Goal: Information Seeking & Learning: Learn about a topic

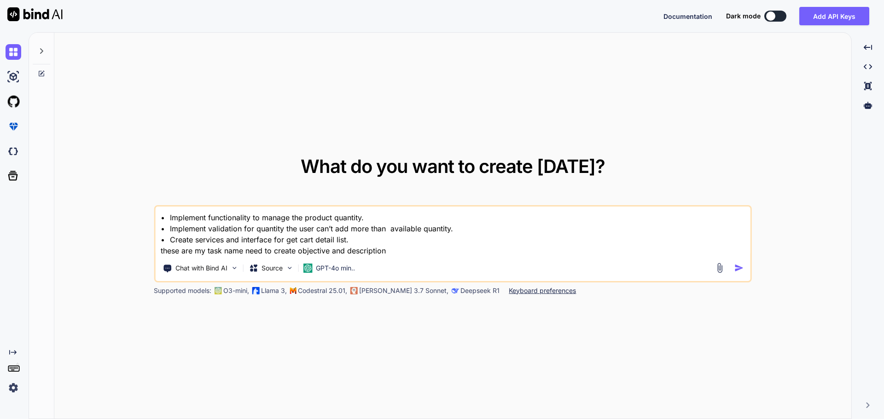
type textarea "x"
drag, startPoint x: 391, startPoint y: 251, endPoint x: 138, endPoint y: 201, distance: 258.6
click at [142, 201] on div "What do you want to create [DATE]? • Implement functionality to manage the prod…" at bounding box center [452, 226] width 797 height 387
paste textarea "HideKeyboardAsync"
type textarea "HideKeyboardAsync"
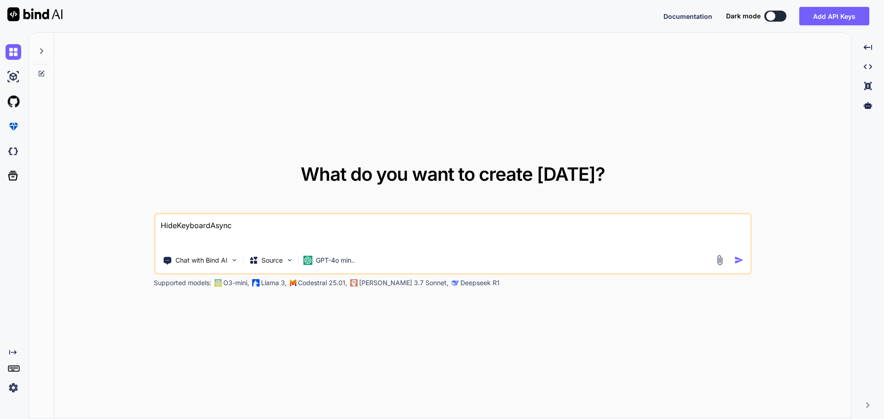
type textarea "x"
type textarea "HideKeyboardAsync"
type textarea "x"
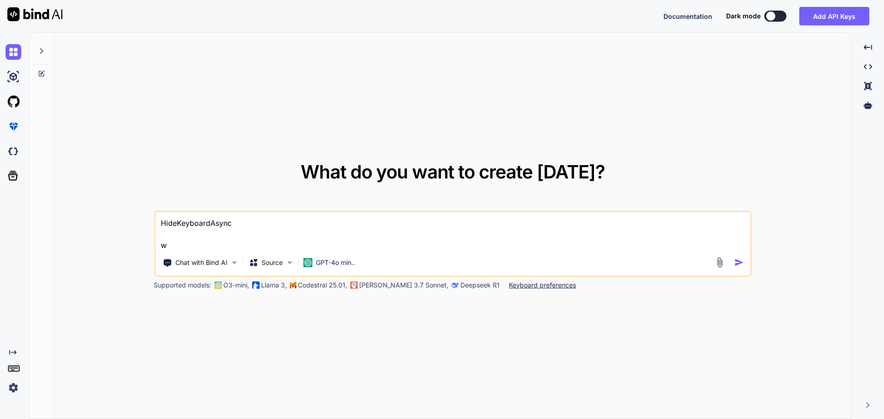
type textarea "HideKeyboardAsync we"
type textarea "x"
type textarea "HideKeyboardAsync wev"
type textarea "x"
type textarea "HideKeyboardAsync weve"
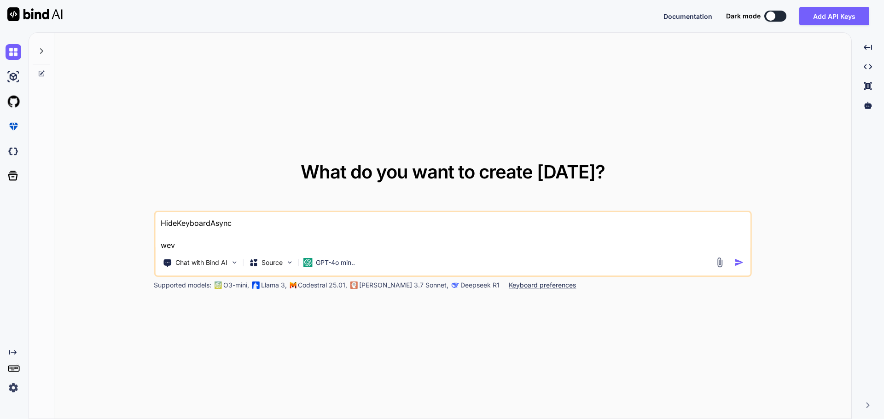
type textarea "x"
type textarea "HideKeyboardAsync weven"
type textarea "x"
type textarea "HideKeyboardAsync weven"
type textarea "x"
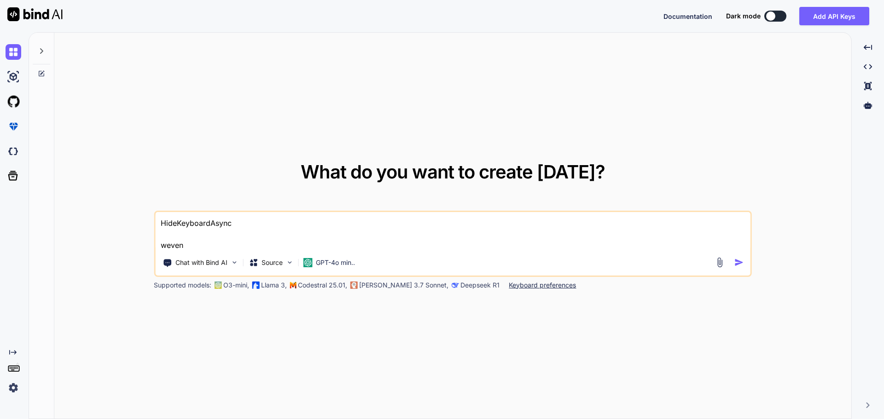
type textarea "HideKeyboardAsync weven"
type textarea "x"
type textarea "HideKeyboardAsync weve"
type textarea "x"
type textarea "HideKeyboardAsync wev"
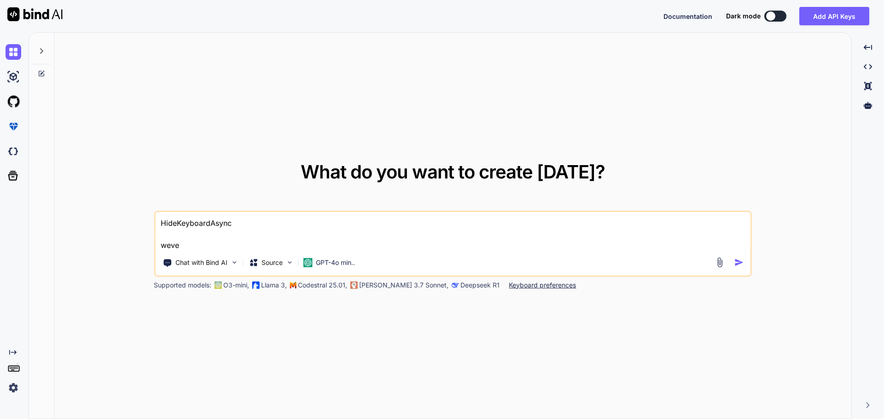
type textarea "x"
type textarea "HideKeyboardAsync we"
type textarea "x"
type textarea "HideKeyboardAsync w"
type textarea "x"
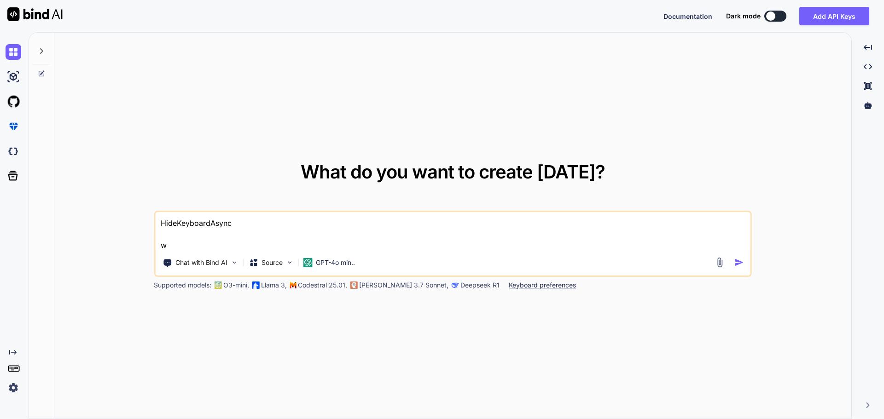
type textarea "HideKeyboardAsync"
type textarea "x"
type textarea "HideKeyboardAsync e"
type textarea "x"
type textarea "HideKeyboardAsync ev"
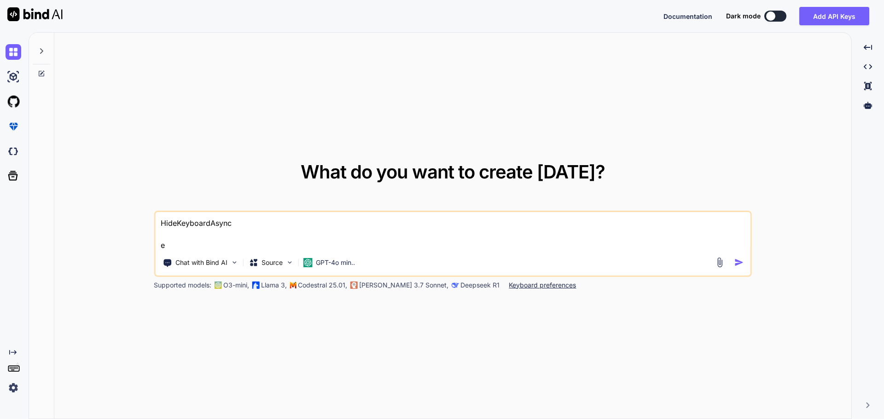
type textarea "x"
type textarea "HideKeyboardAsync eve"
type textarea "x"
type textarea "HideKeyboardAsync even"
type textarea "x"
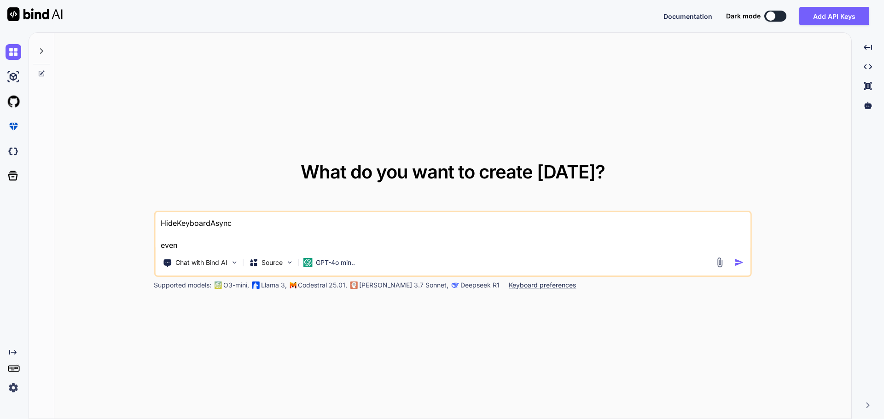
type textarea "HideKeyboardAsync event"
type textarea "x"
type textarea "HideKeyboardAsync event"
type textarea "x"
type textarea "HideKeyboardAsync event f"
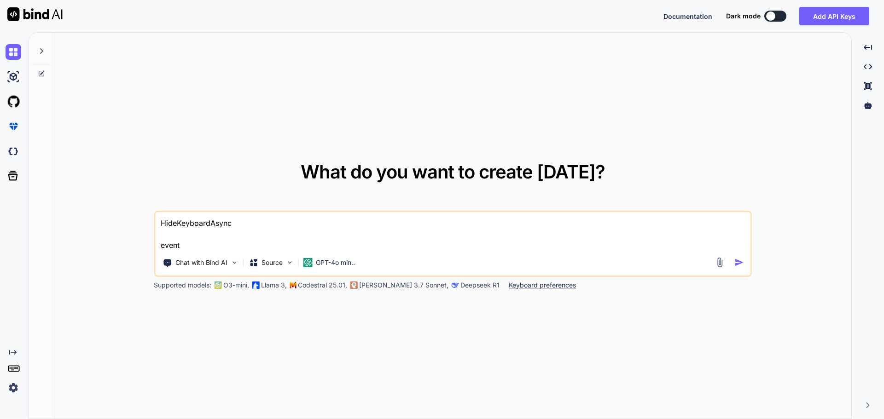
type textarea "x"
type textarea "HideKeyboardAsync event fo"
type textarea "x"
type textarea "HideKeyboardAsync event for"
type textarea "x"
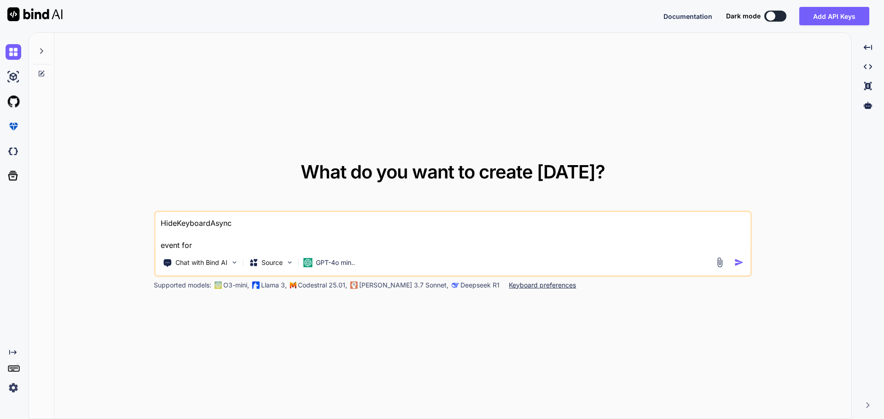
type textarea "HideKeyboardAsync event for"
type textarea "x"
type textarea "HideKeyboardAsync event for a"
type textarea "x"
type textarea "HideKeyboardAsync event for an"
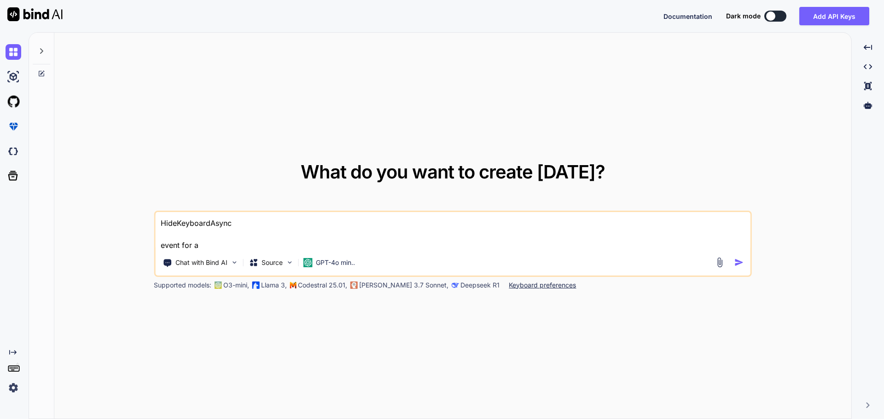
type textarea "x"
type textarea "HideKeyboardAsync event for a"
type textarea "x"
type textarea "HideKeyboardAsync event for"
type textarea "x"
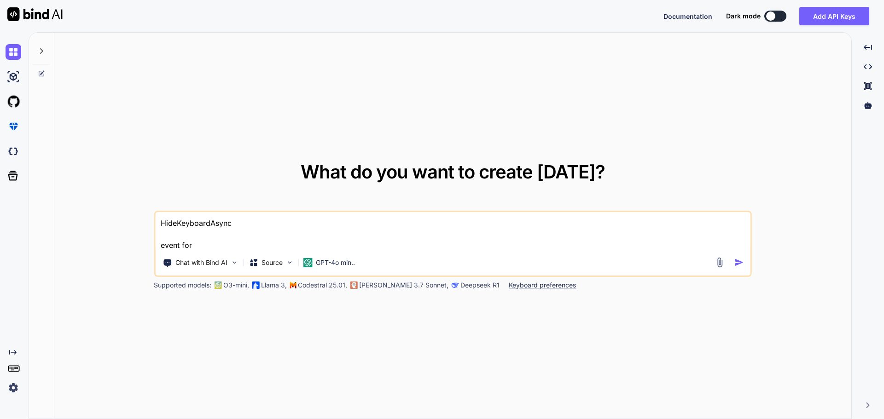
type textarea "HideKeyboardAsync event for e"
type textarea "x"
type textarea "HideKeyboardAsync event for en"
type textarea "x"
type textarea "HideKeyboardAsync event for ent"
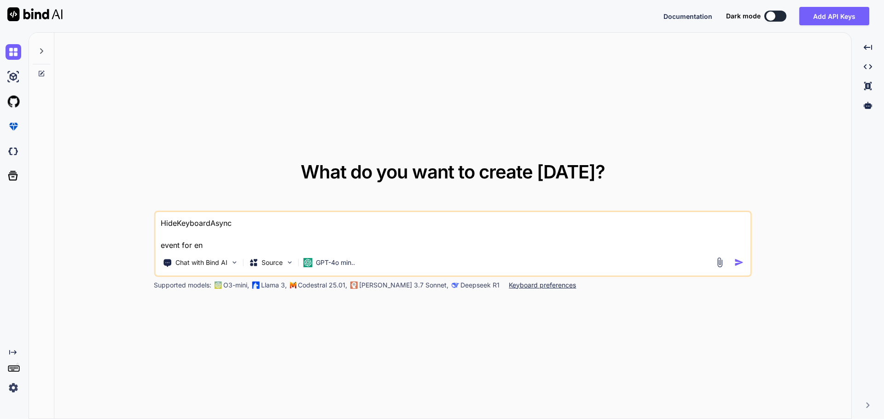
type textarea "x"
type textarea "HideKeyboardAsync event for entr"
type textarea "x"
type textarea "HideKeyboardAsync event for entry"
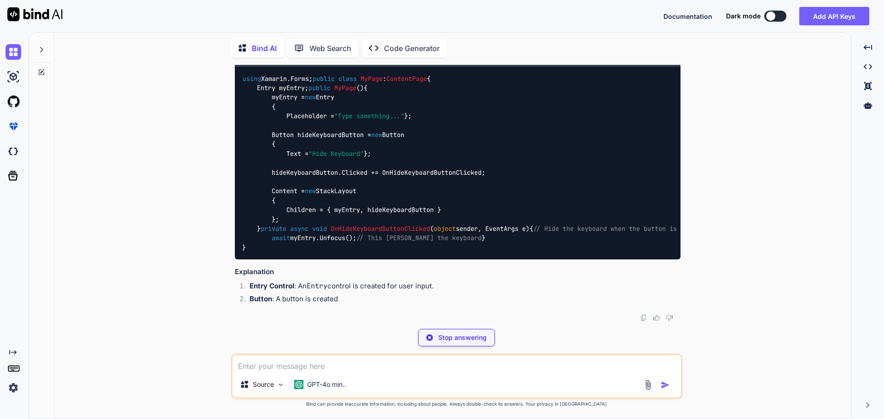
scroll to position [258, 0]
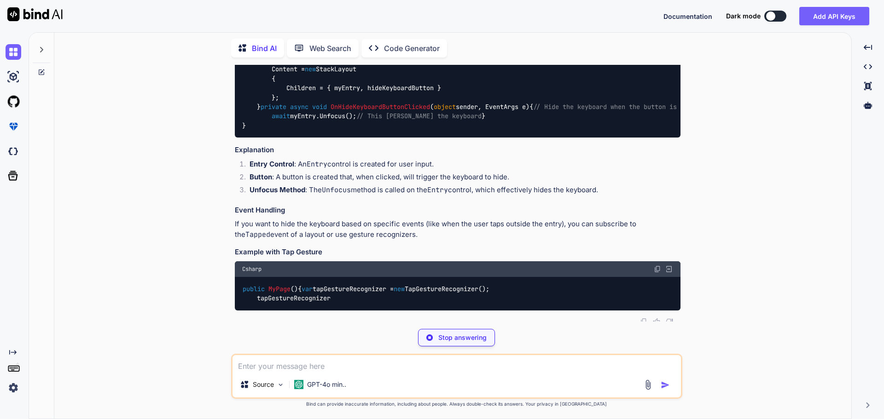
click at [395, 111] on span "OnHideKeyboardButtonClicked" at bounding box center [379, 107] width 99 height 8
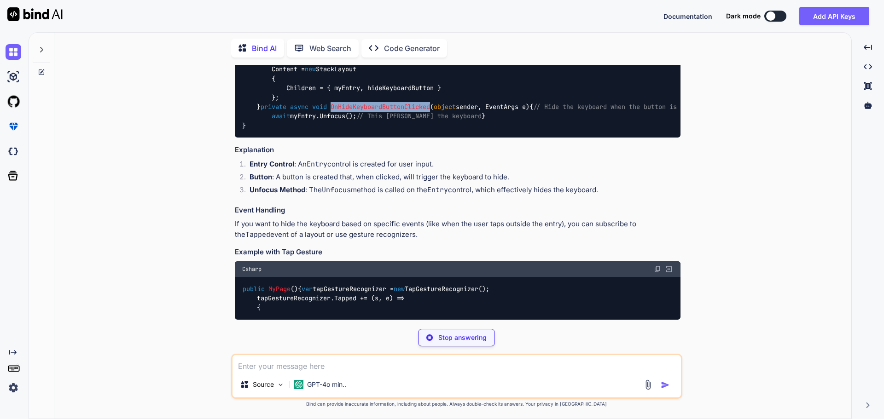
click at [395, 111] on span "OnHideKeyboardButtonClicked" at bounding box center [379, 107] width 99 height 8
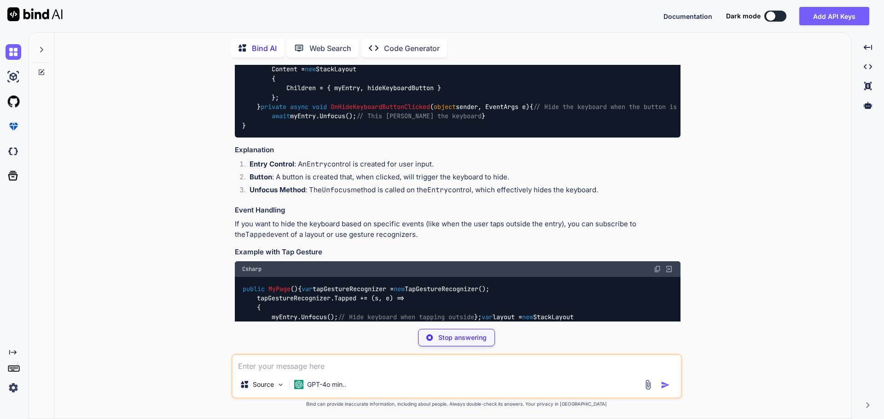
click at [388, 138] on div "using Xamarin.Forms; public class MyPage : ContentPage { Entry myEntry; public …" at bounding box center [458, 41] width 446 height 193
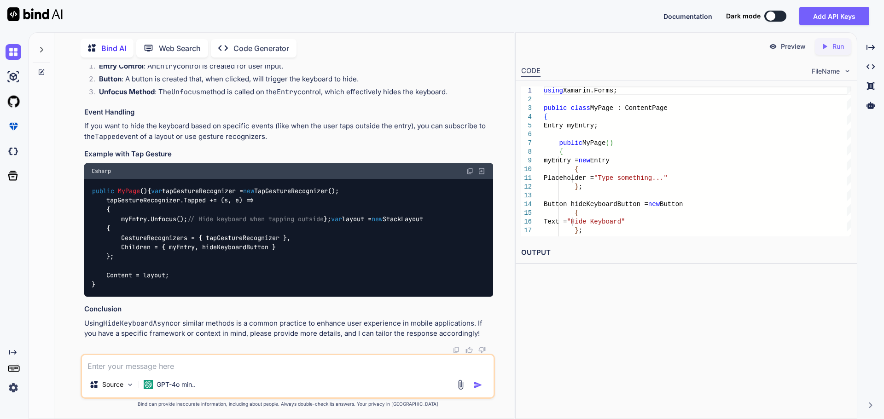
scroll to position [525, 0]
click at [290, 357] on textarea at bounding box center [288, 363] width 412 height 17
type textarea "x"
type textarea "i"
type textarea "x"
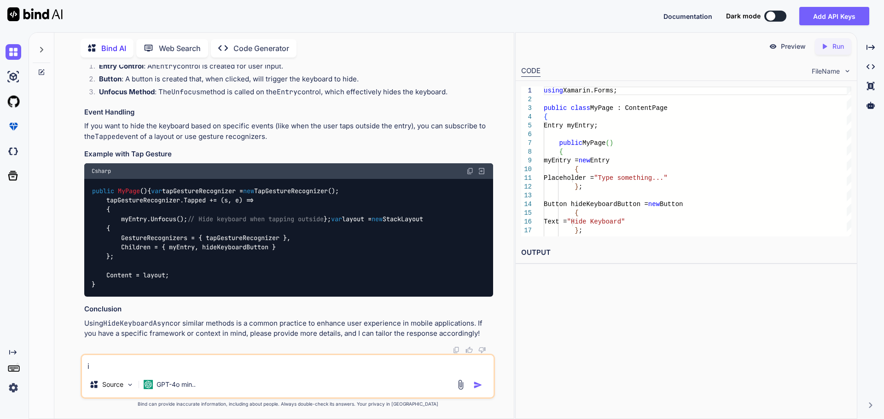
type textarea "i"
type textarea "x"
type textarea "i h"
type textarea "x"
type textarea "i ha"
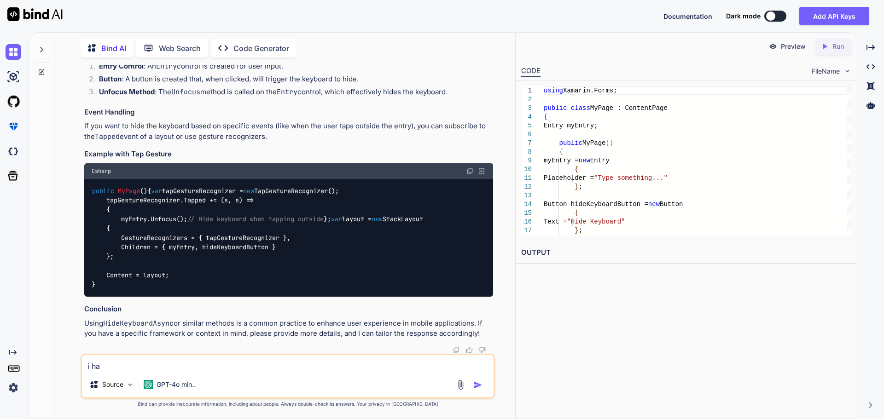
type textarea "x"
type textarea "i hav"
type textarea "x"
type textarea "i have"
type textarea "x"
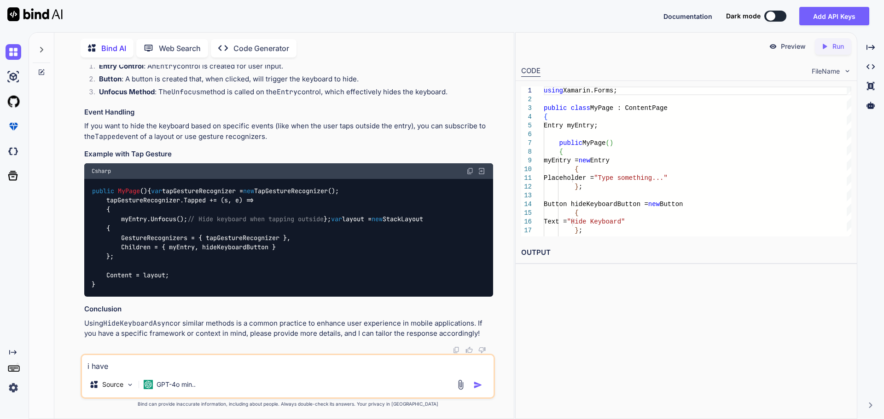
type textarea "i have"
type textarea "x"
type textarea "i have t"
type textarea "x"
type textarea "i have tp"
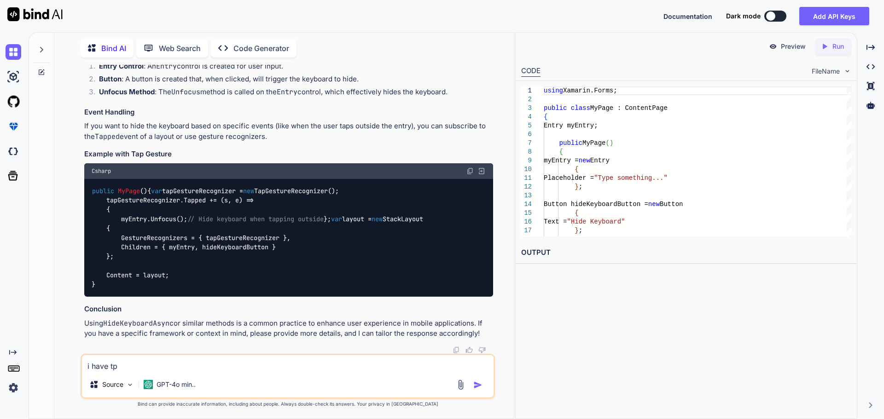
type textarea "x"
type textarea "i have tp"
type textarea "x"
type textarea "i have tp"
type textarea "x"
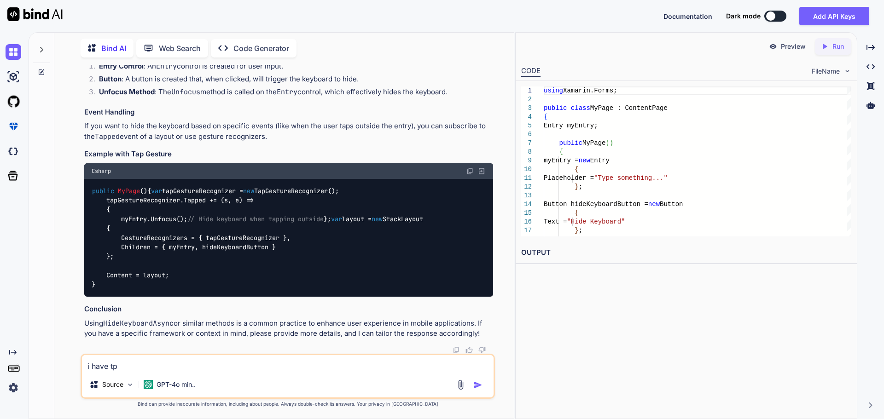
type textarea "i have t"
type textarea "x"
type textarea "i have to"
type textarea "x"
type textarea "i have to"
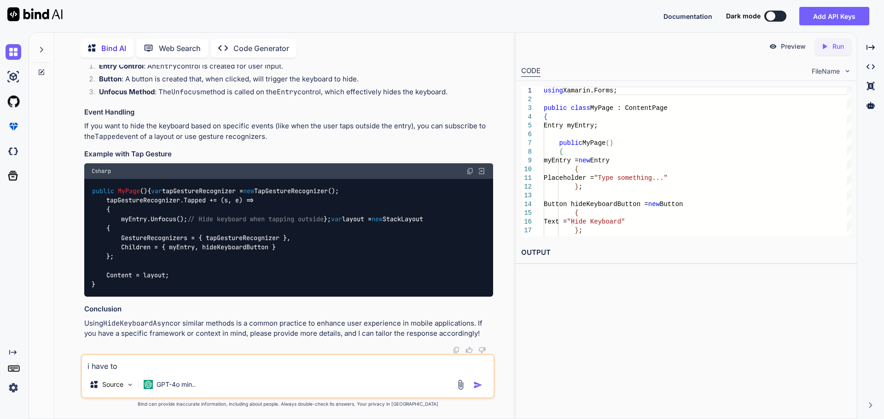
type textarea "x"
type textarea "i have to c"
type textarea "x"
type textarea "i have to ca"
type textarea "x"
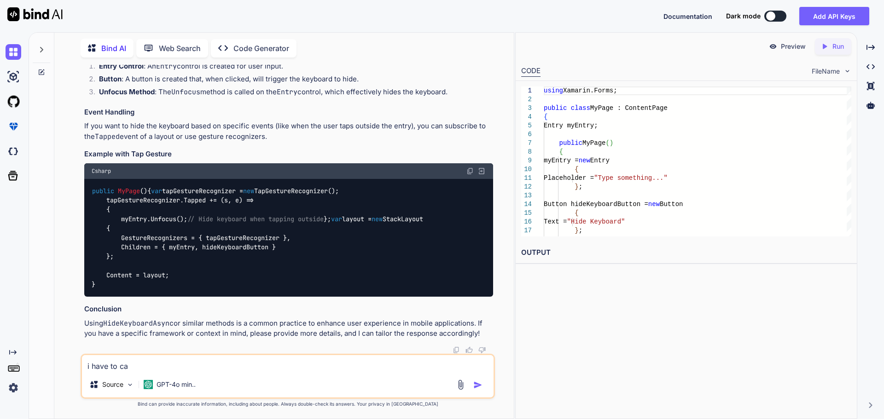
type textarea "i have to cal"
type textarea "x"
type textarea "i have to call"
type textarea "x"
type textarea "i have to call"
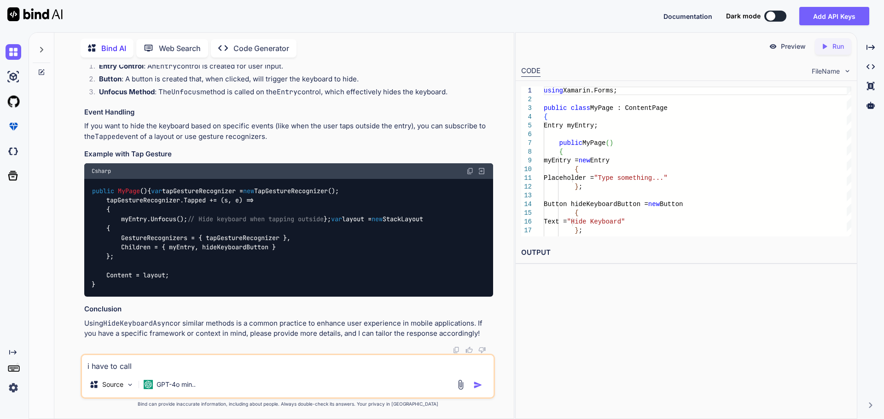
type textarea "x"
type textarea "i have to call a"
type textarea "x"
type textarea "i have to call an"
type textarea "x"
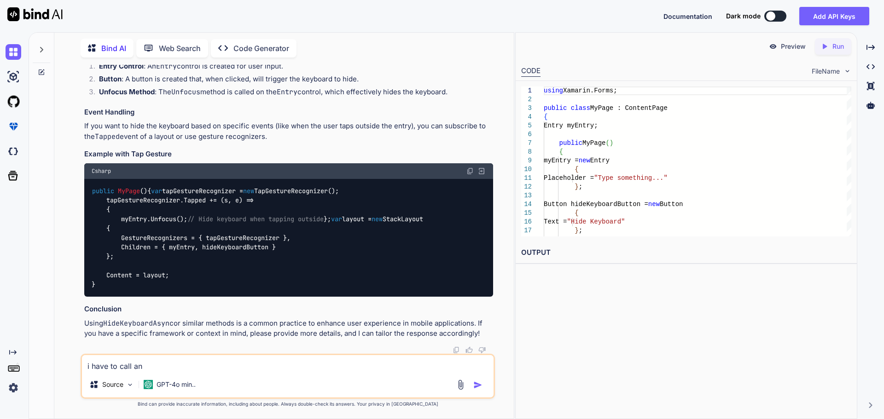
type textarea "i have to call an"
type textarea "x"
type textarea "i have to call an A"
type textarea "x"
type textarea "i have to call an AP"
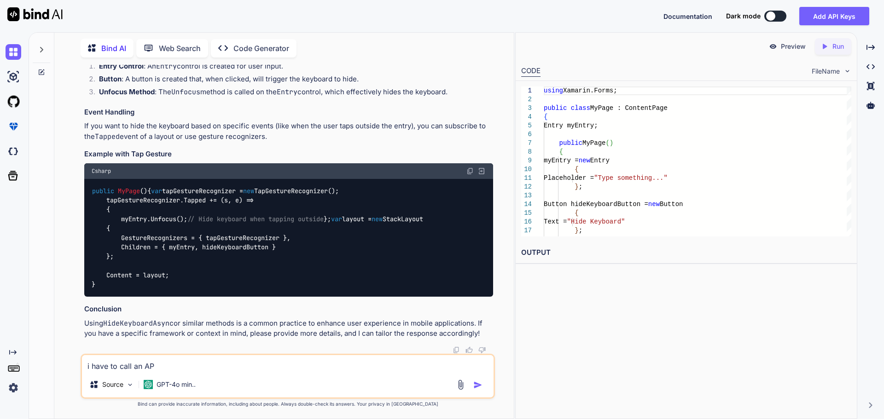
type textarea "x"
type textarea "i have to call an API"
type textarea "x"
type textarea "i have to call an API"
type textarea "x"
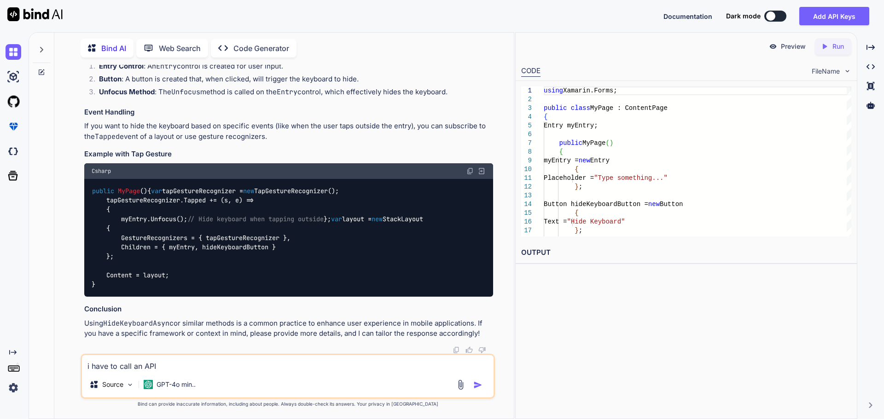
type textarea "i have to call an API o"
type textarea "x"
type textarea "i have to call an API on"
type textarea "x"
type textarea "i have to call an API on"
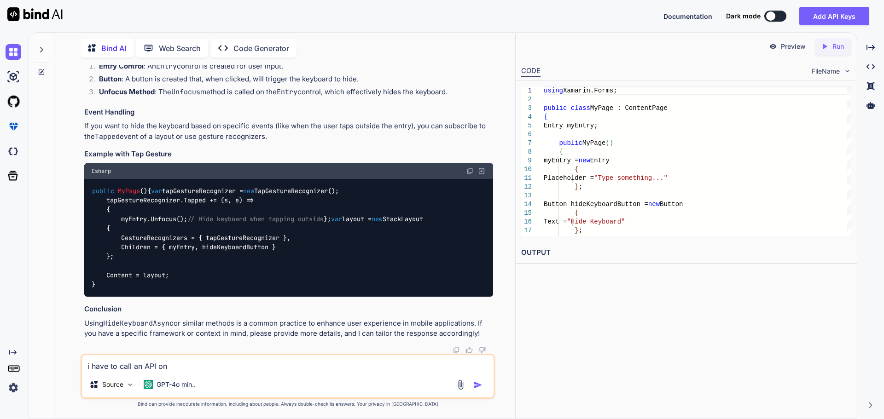
type textarea "x"
type textarea "i have to call an API on u"
type textarea "x"
type textarea "i have to call an API on us"
type textarea "x"
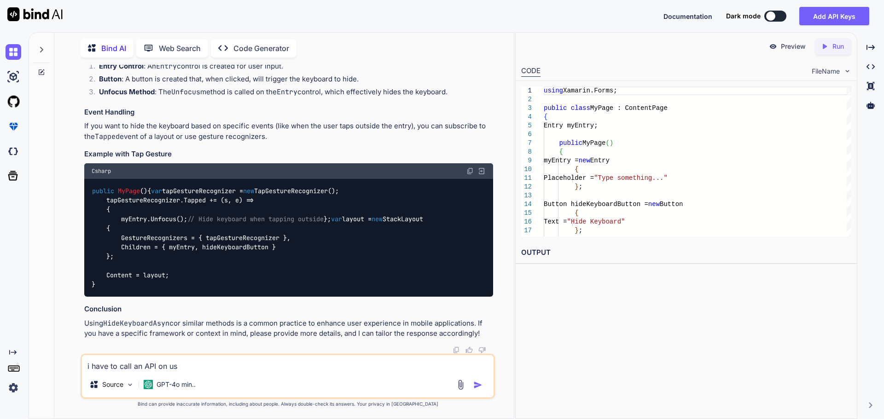
type textarea "i have to call an API on use"
type textarea "x"
type textarea "i have to call an API on user"
type textarea "x"
type textarea "i have to call an API on user"
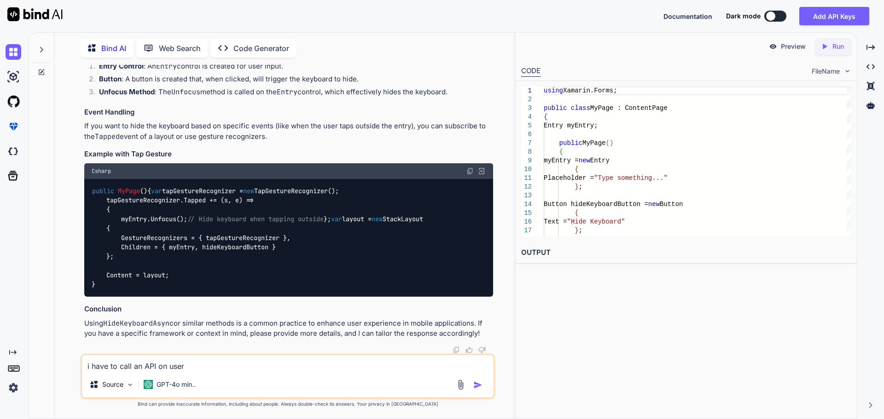
type textarea "x"
type textarea "i have to call an API on user t"
type textarea "x"
type textarea "i have to call an API on user ty"
type textarea "x"
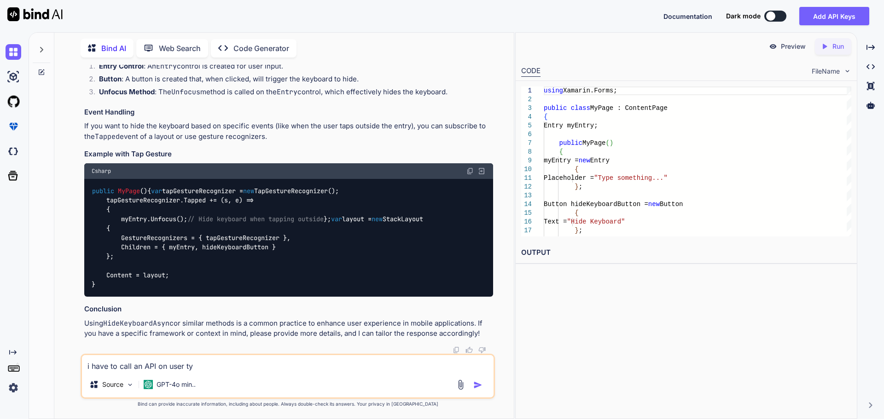
type textarea "i have to call an API on user typ"
type textarea "x"
type textarea "i have to call an API on user type"
type textarea "x"
type textarea "i have to call an API on user type"
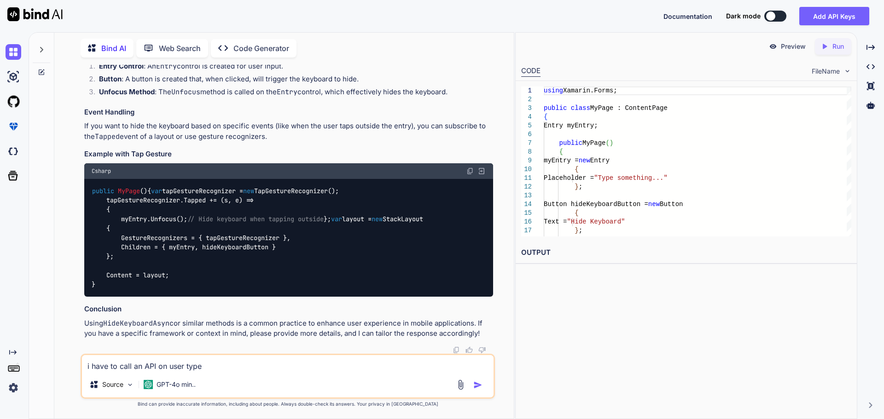
type textarea "x"
type textarea "i have to call an API on user type i"
type textarea "x"
type textarea "i have to call an API on user type in"
type textarea "x"
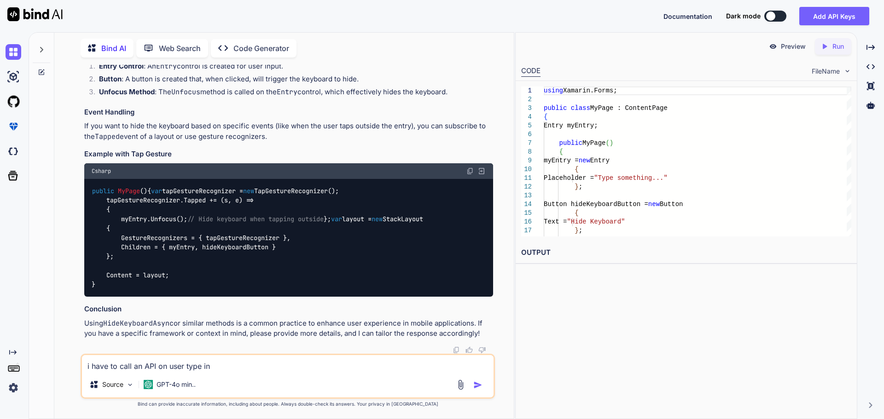
type textarea "i have to call an API on user type in"
type textarea "x"
type textarea "i have to call an API on user type in e"
type textarea "x"
type textarea "i have to call an API on user type in en"
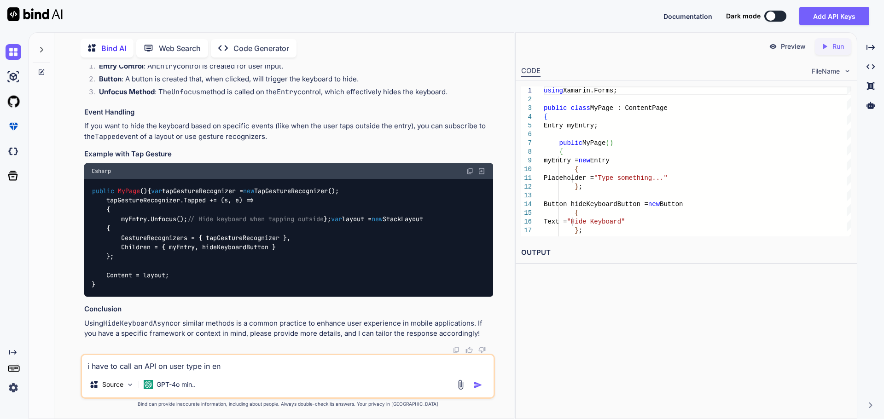
type textarea "x"
type textarea "i have to call an API on user type in ent"
type textarea "x"
type textarea "i have to call an API on user type in entr"
type textarea "x"
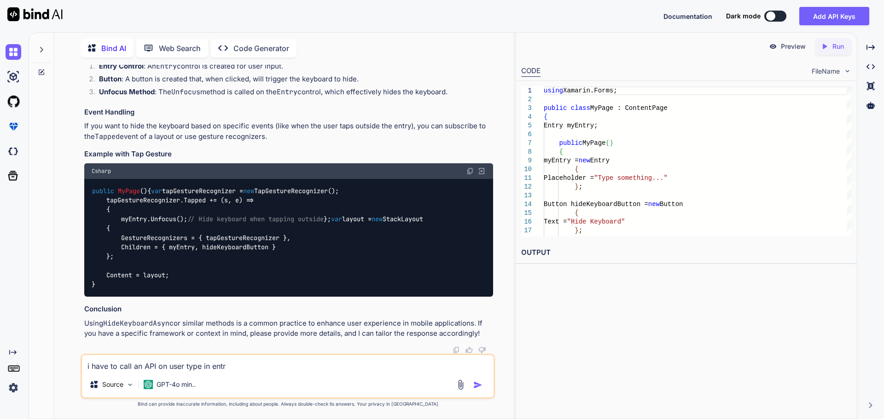
type textarea "i have to call an API on user type in entry"
type textarea "x"
type textarea "i have to call an API on user type in entry"
type textarea "x"
type textarea "i have to call an API on user type in entry"
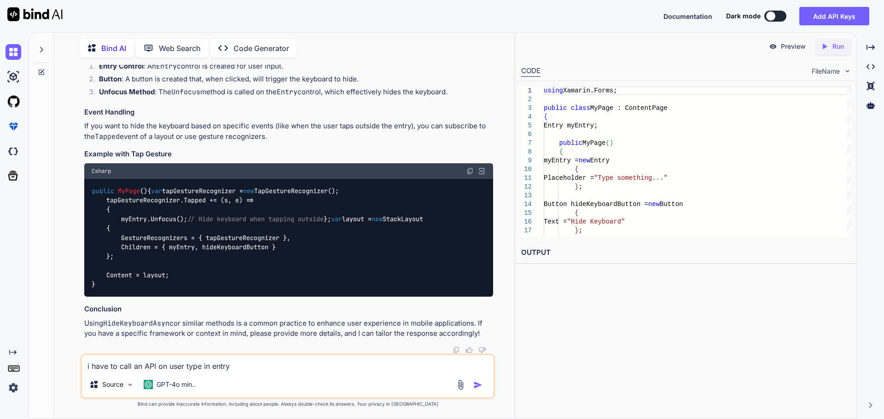
type textarea "x"
type textarea "i have to call an API on user type in entr"
type textarea "x"
type textarea "i have to call an API on user type in ent"
type textarea "x"
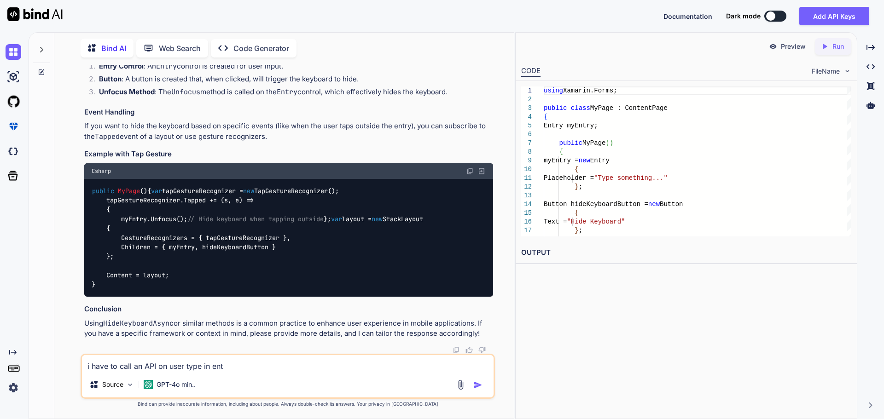
type textarea "i have to call an API on user type in en"
type textarea "x"
type textarea "i have to call an API on user type in e"
type textarea "x"
type textarea "i have to call an API on user type in"
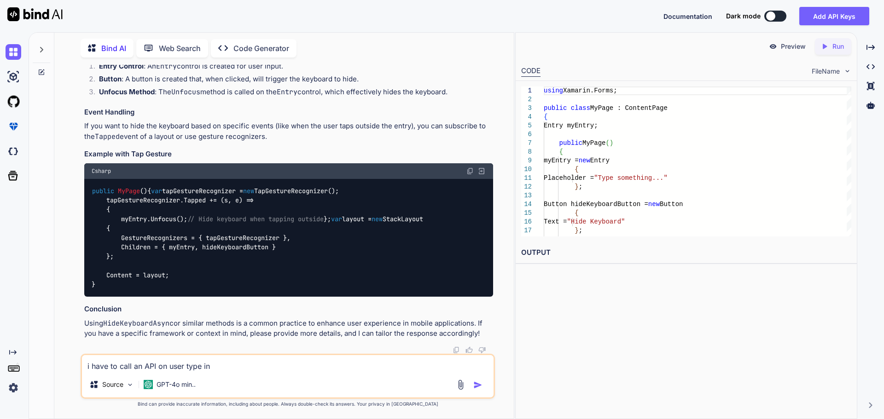
type textarea "x"
type textarea "i have to call an API on user type in"
type textarea "x"
type textarea "i have to call an API on user type i"
type textarea "x"
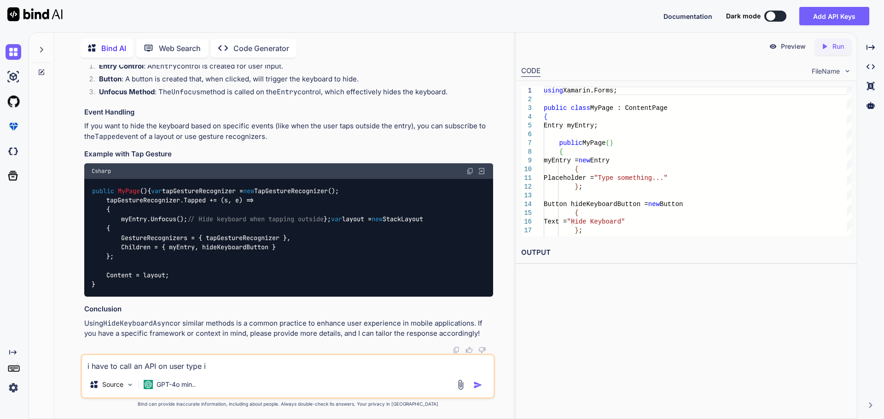
type textarea "i have to call an API on user type"
type textarea "x"
type textarea "i have to call an API on user type o"
type textarea "x"
type textarea "i have to call an API on user type on"
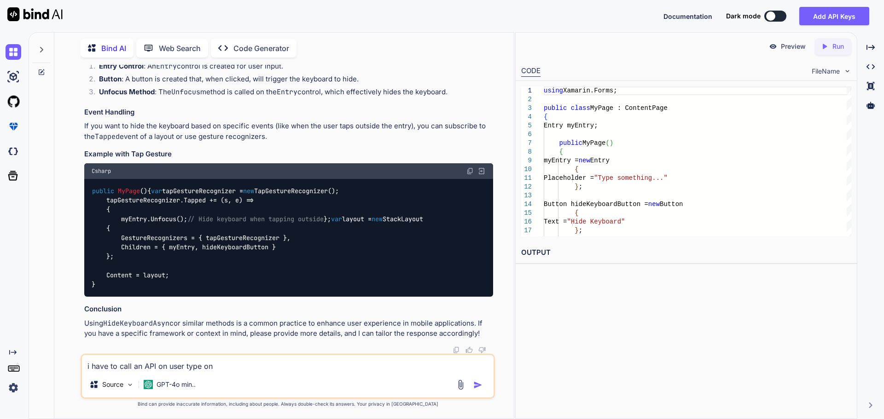
type textarea "x"
type textarea "i have to call an API on user type on"
type textarea "x"
type textarea "i have to call an API on user type on e"
type textarea "x"
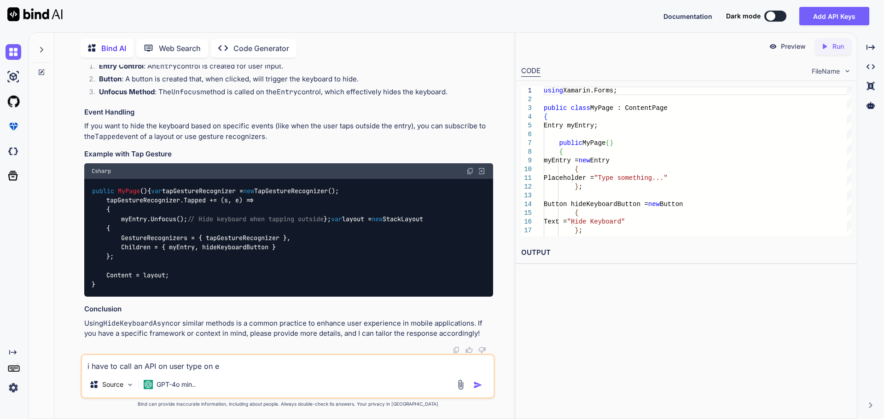
type textarea "i have to call an API on user type on en"
type textarea "x"
type textarea "i have to call an API on user type on ent"
type textarea "x"
type textarea "i have to call an API on user type on entr"
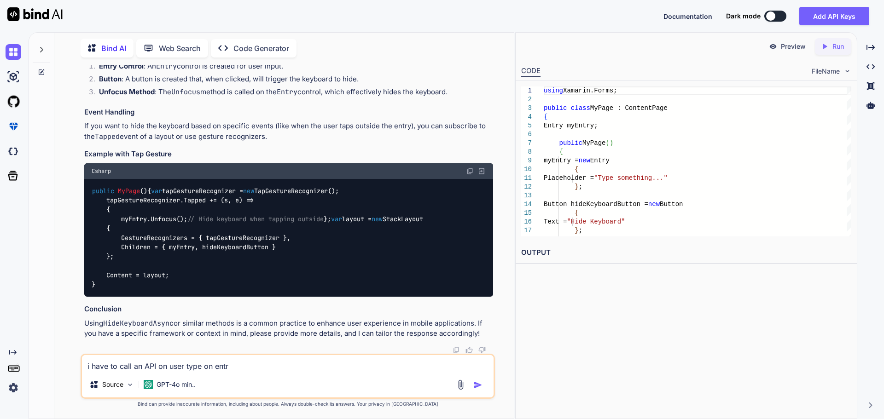
type textarea "x"
type textarea "i have to call an API on user type on entry"
type textarea "x"
type textarea "i have to call an API on user type on entry"
type textarea "x"
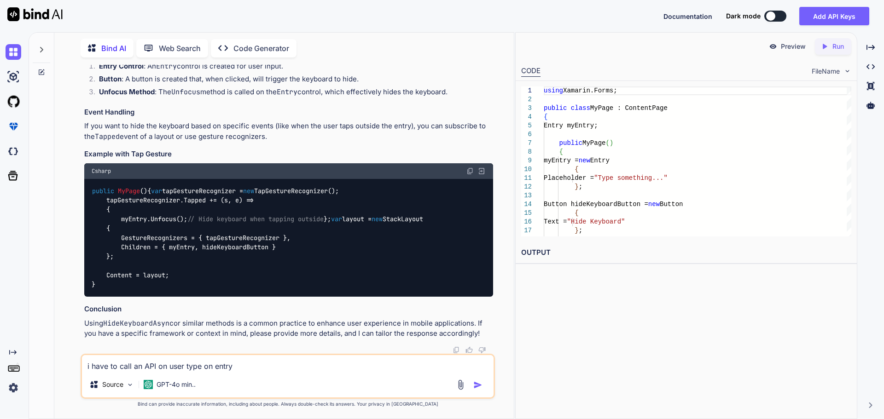
type textarea "i have to call an API on user type on entry i"
type textarea "x"
type textarea "i have to call an API on user type on entry in"
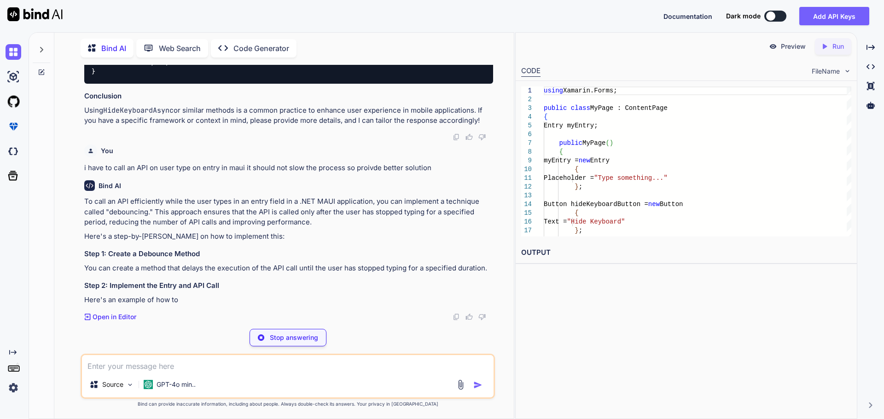
scroll to position [738, 0]
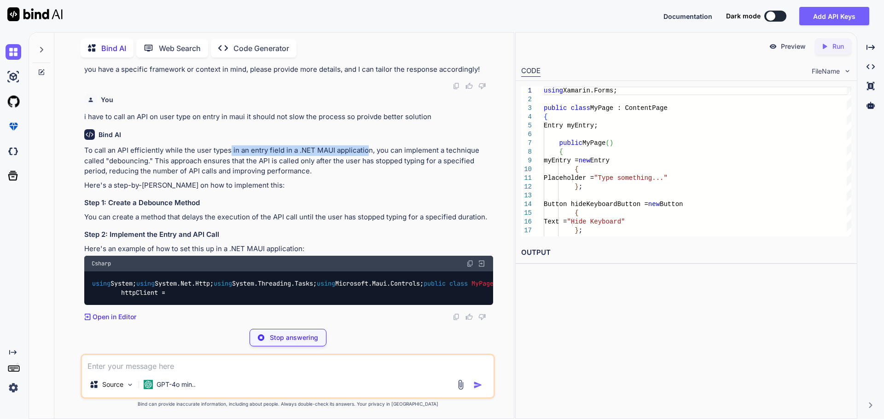
drag, startPoint x: 243, startPoint y: 201, endPoint x: 366, endPoint y: 200, distance: 122.4
click at [366, 177] on p "To call an API efficiently while the user types in an entry field in a .NET MAU…" at bounding box center [288, 160] width 409 height 31
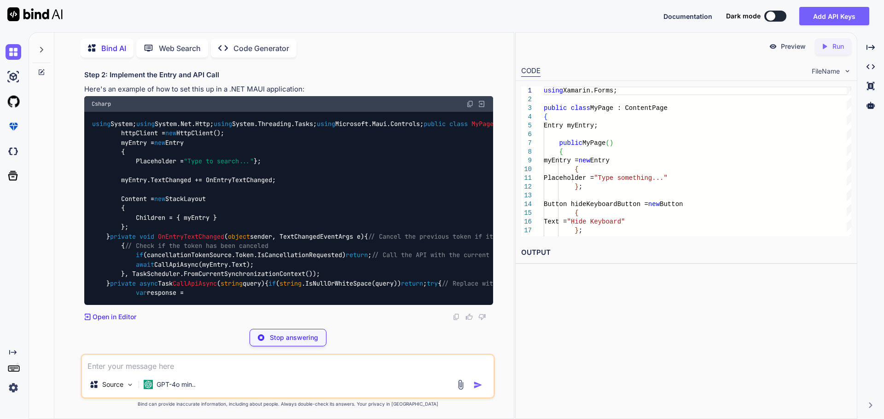
scroll to position [1285, 0]
click at [211, 369] on textarea at bounding box center [288, 363] width 412 height 17
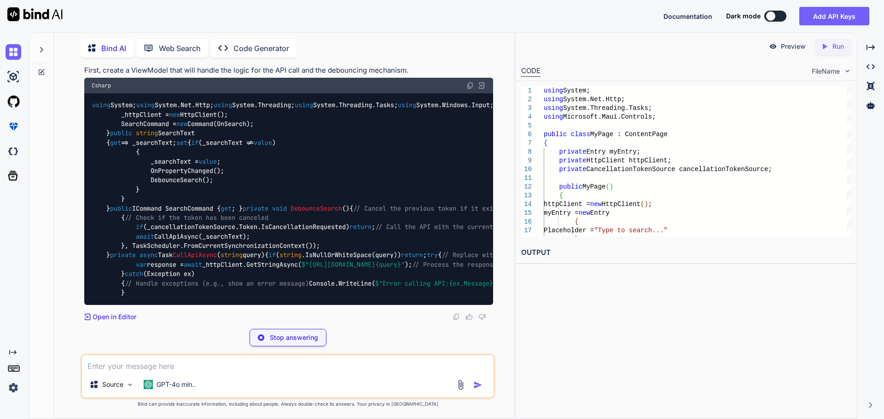
scroll to position [2389, 0]
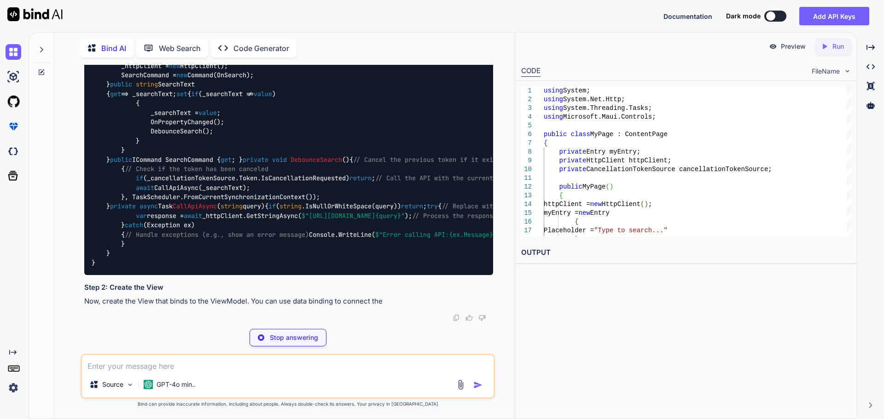
click at [259, 209] on code "using System; using System.Net.Http; using System.Threading; using System.Threa…" at bounding box center [701, 160] width 1219 height 216
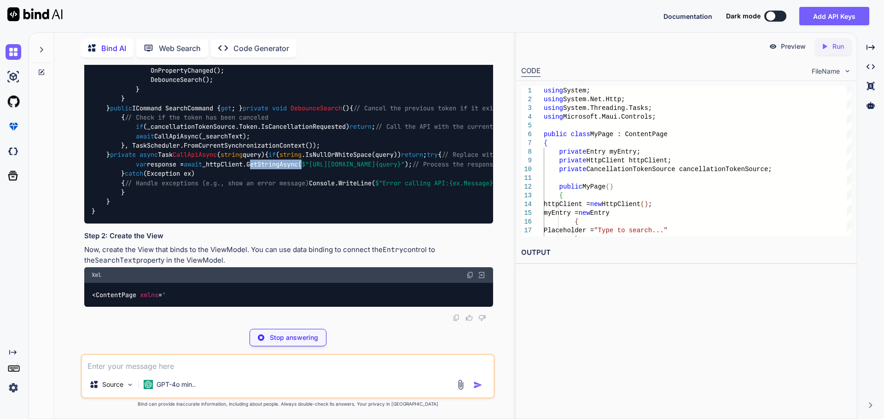
click at [281, 212] on code "using System; using System.Net.Http; using System.Threading; using System.Threa…" at bounding box center [701, 108] width 1219 height 216
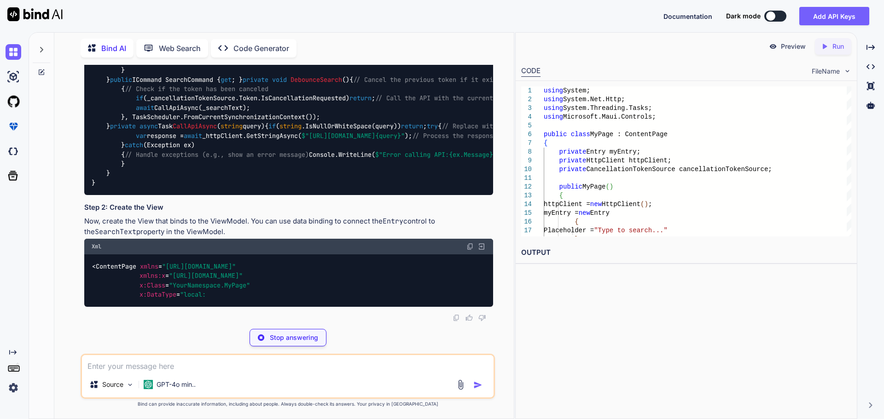
click at [234, 187] on code "using System; using System.Net.Http; using System.Threading; using System.Threa…" at bounding box center [701, 79] width 1219 height 216
click at [236, 187] on code "using System; using System.Net.Http; using System.Threading; using System.Threa…" at bounding box center [701, 79] width 1219 height 216
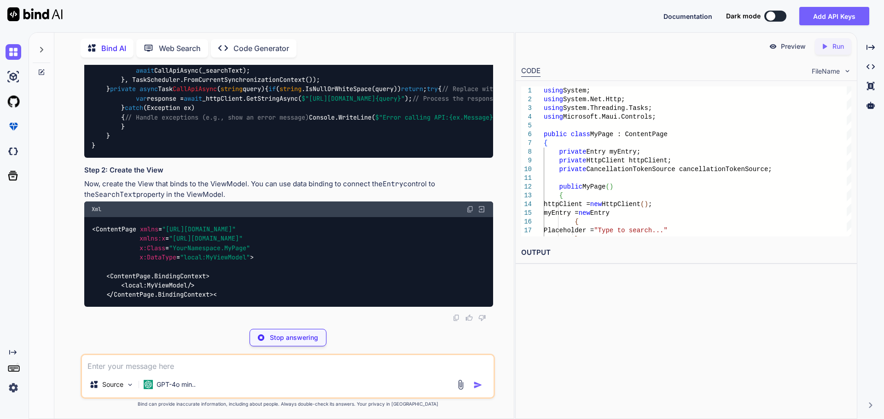
click at [293, 150] on code "using System; using System.Net.Http; using System.Threading; using System.Threa…" at bounding box center [701, 42] width 1219 height 216
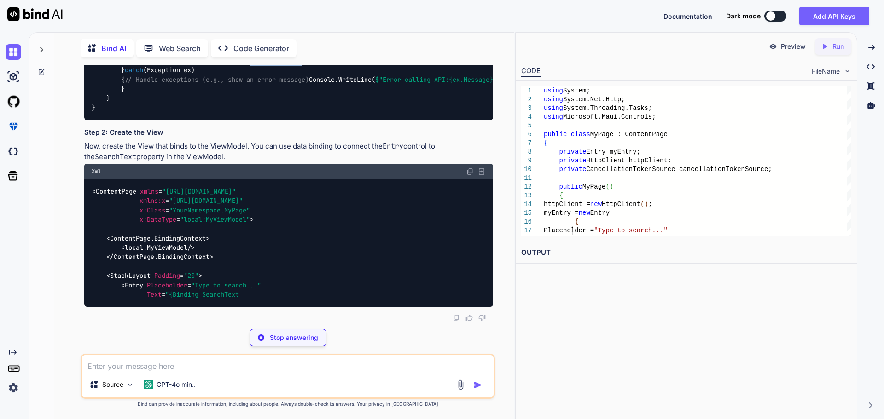
click at [293, 112] on code "using System; using System.Net.Http; using System.Threading; using System.Threa…" at bounding box center [701, 4] width 1219 height 216
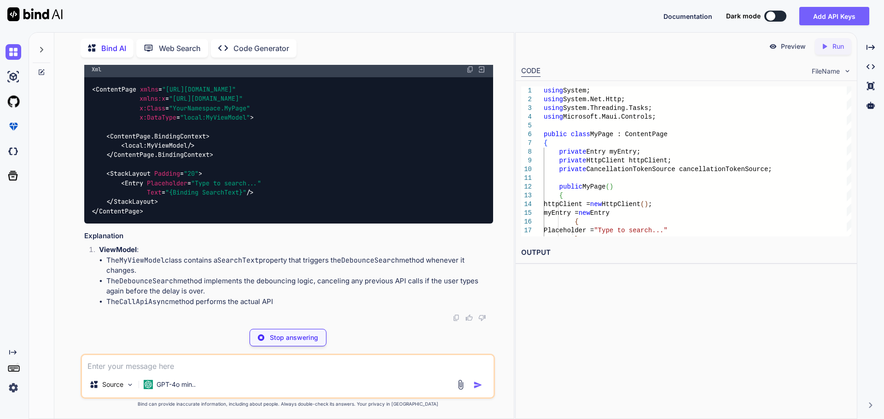
drag, startPoint x: 258, startPoint y: 220, endPoint x: 359, endPoint y: 221, distance: 100.8
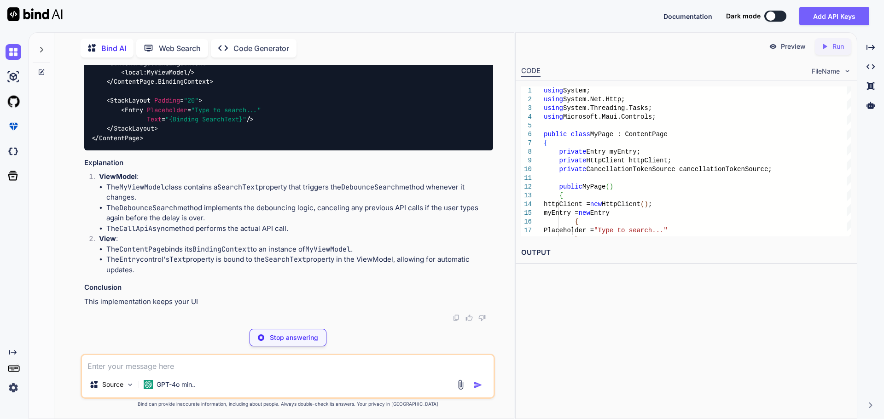
drag, startPoint x: 370, startPoint y: 209, endPoint x: 421, endPoint y: 207, distance: 51.6
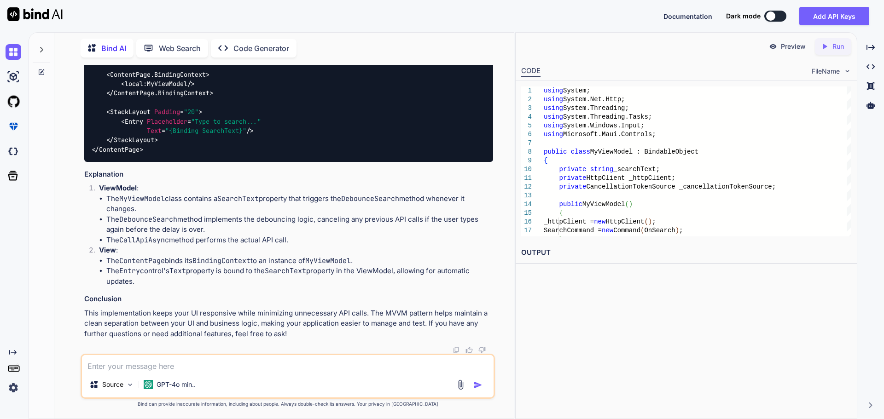
scroll to position [2711, 0]
click at [219, 135] on span ""{Binding SearchText}"" at bounding box center [205, 131] width 81 height 8
click at [239, 161] on div "< ContentPage xmlns = "[URL][DOMAIN_NAME]" xmlns:x = "[URL][DOMAIN_NAME]" x:Cla…" at bounding box center [288, 89] width 409 height 146
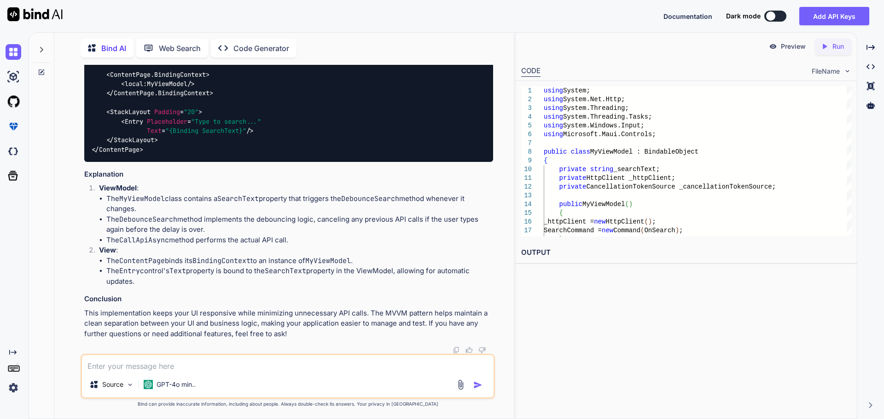
scroll to position [2342, 0]
drag, startPoint x: 171, startPoint y: 313, endPoint x: 437, endPoint y: 311, distance: 266.1
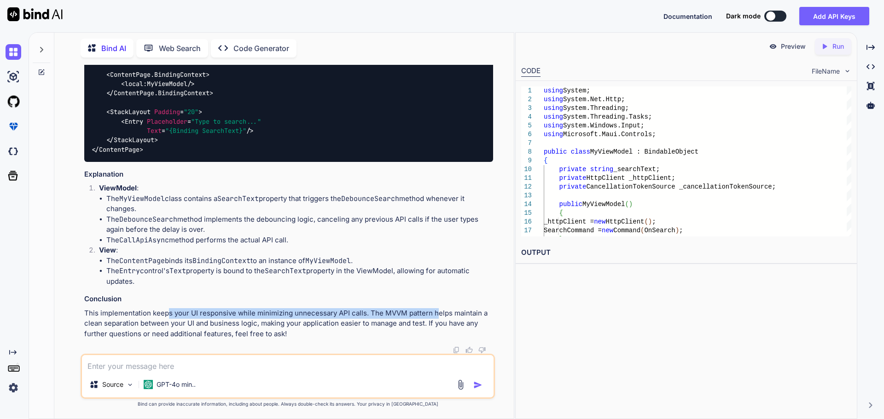
click at [437, 311] on p "This implementation keeps your UI responsive while minimizing unnecessary API c…" at bounding box center [288, 323] width 409 height 31
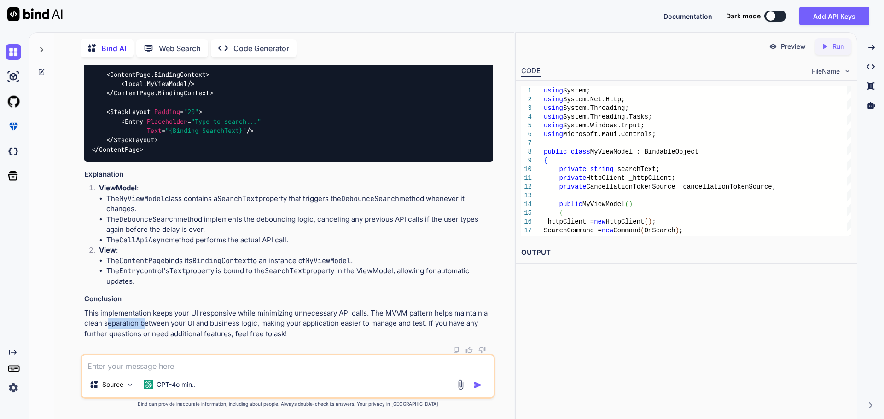
drag, startPoint x: 109, startPoint y: 322, endPoint x: 152, endPoint y: 319, distance: 43.4
click at [150, 319] on p "This implementation keeps your UI responsive while minimizing unnecessary API c…" at bounding box center [288, 323] width 409 height 31
drag, startPoint x: 218, startPoint y: 324, endPoint x: 249, endPoint y: 325, distance: 30.9
click at [248, 325] on p "This implementation keeps your UI responsive while minimizing unnecessary API c…" at bounding box center [288, 323] width 409 height 31
click at [297, 319] on p "This implementation keeps your UI responsive while minimizing unnecessary API c…" at bounding box center [288, 323] width 409 height 31
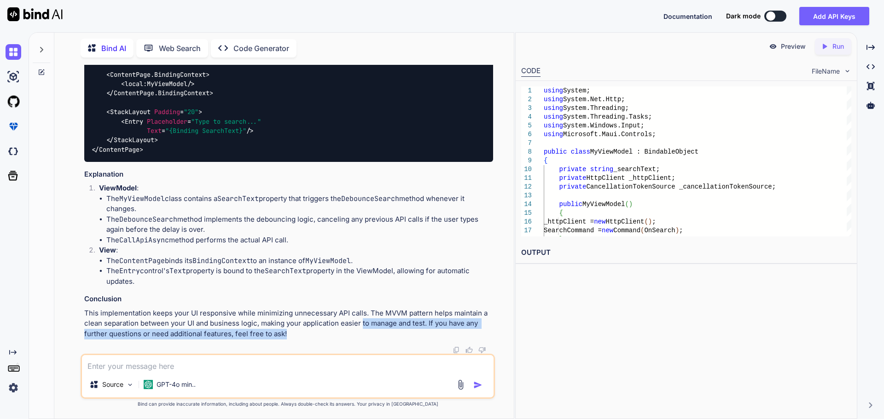
drag, startPoint x: 365, startPoint y: 329, endPoint x: 405, endPoint y: 329, distance: 40.0
click at [396, 329] on p "This implementation keeps your UI responsive while minimizing unnecessary API c…" at bounding box center [288, 323] width 409 height 31
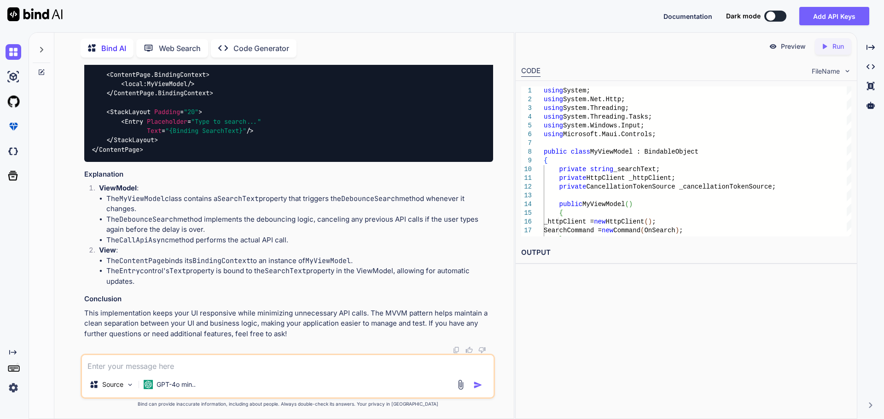
drag, startPoint x: 107, startPoint y: 89, endPoint x: 121, endPoint y: 253, distance: 164.9
copy code "private void DebounceSearch () { // Cancel the previous token if it exists _can…"
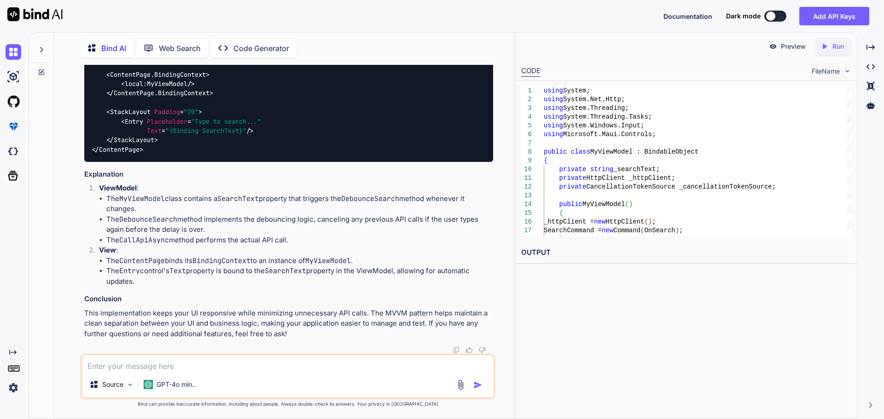
drag, startPoint x: 321, startPoint y: 273, endPoint x: 330, endPoint y: 272, distance: 8.8
drag, startPoint x: 329, startPoint y: 273, endPoint x: 101, endPoint y: 274, distance: 227.8
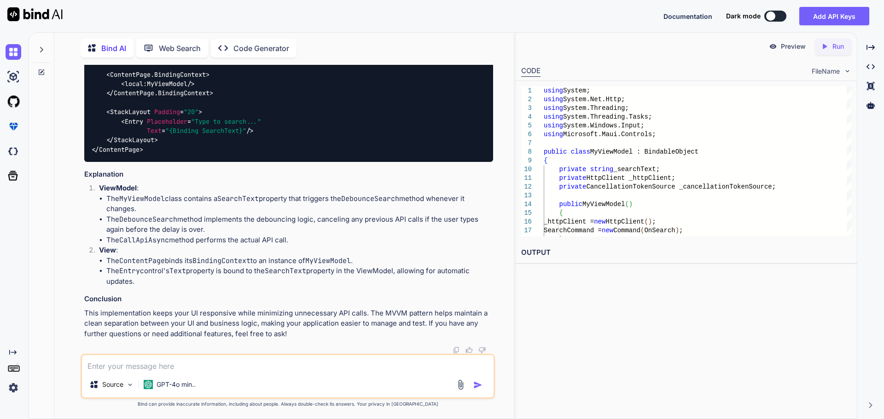
copy code "private CancellationTokenSource _cancellationTokenSource;"
